Goal: Browse casually

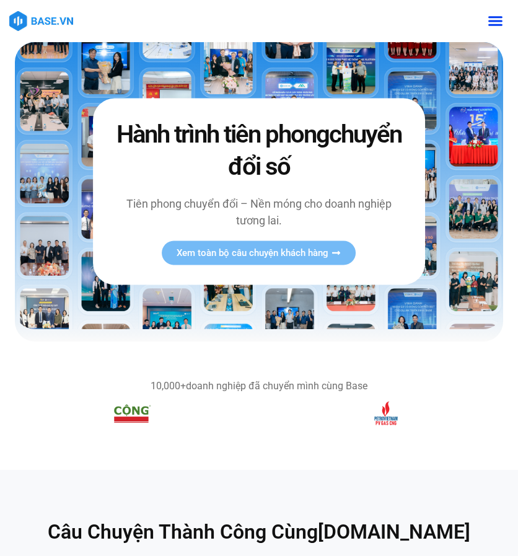
click at [484, 20] on div "Menu Toggle" at bounding box center [495, 21] width 24 height 24
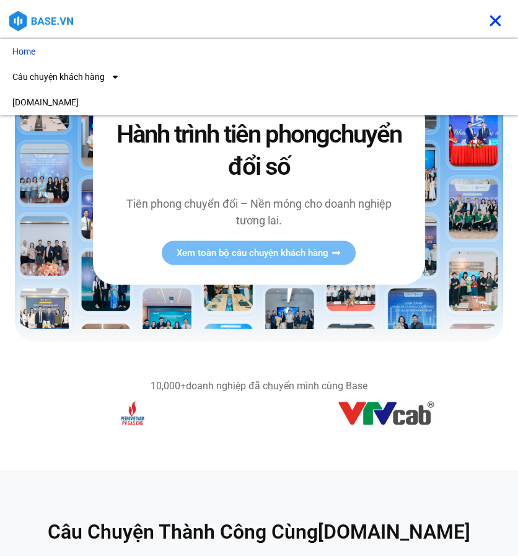
click at [35, 24] on img at bounding box center [41, 21] width 64 height 20
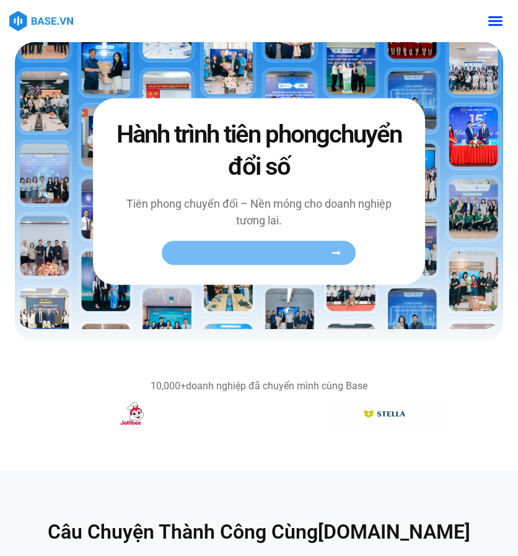
click at [239, 256] on span "Xem toàn bộ câu chuyện khách hàng" at bounding box center [253, 252] width 152 height 9
